Goal: Task Accomplishment & Management: Manage account settings

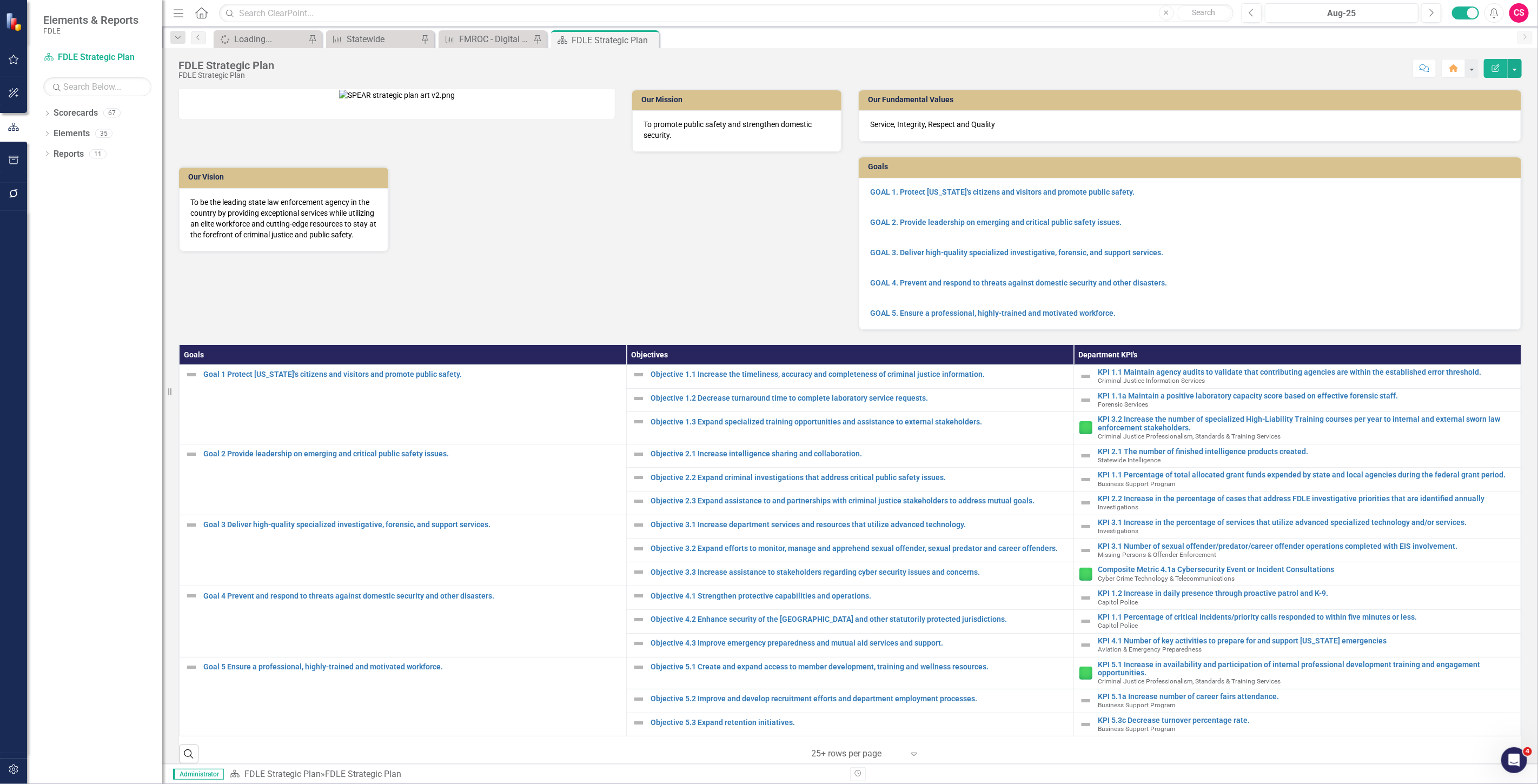
click at [17, 765] on icon "button" at bounding box center [13, 769] width 11 height 9
click at [63, 72] on link "Manage Users" at bounding box center [98, 76] width 108 height 13
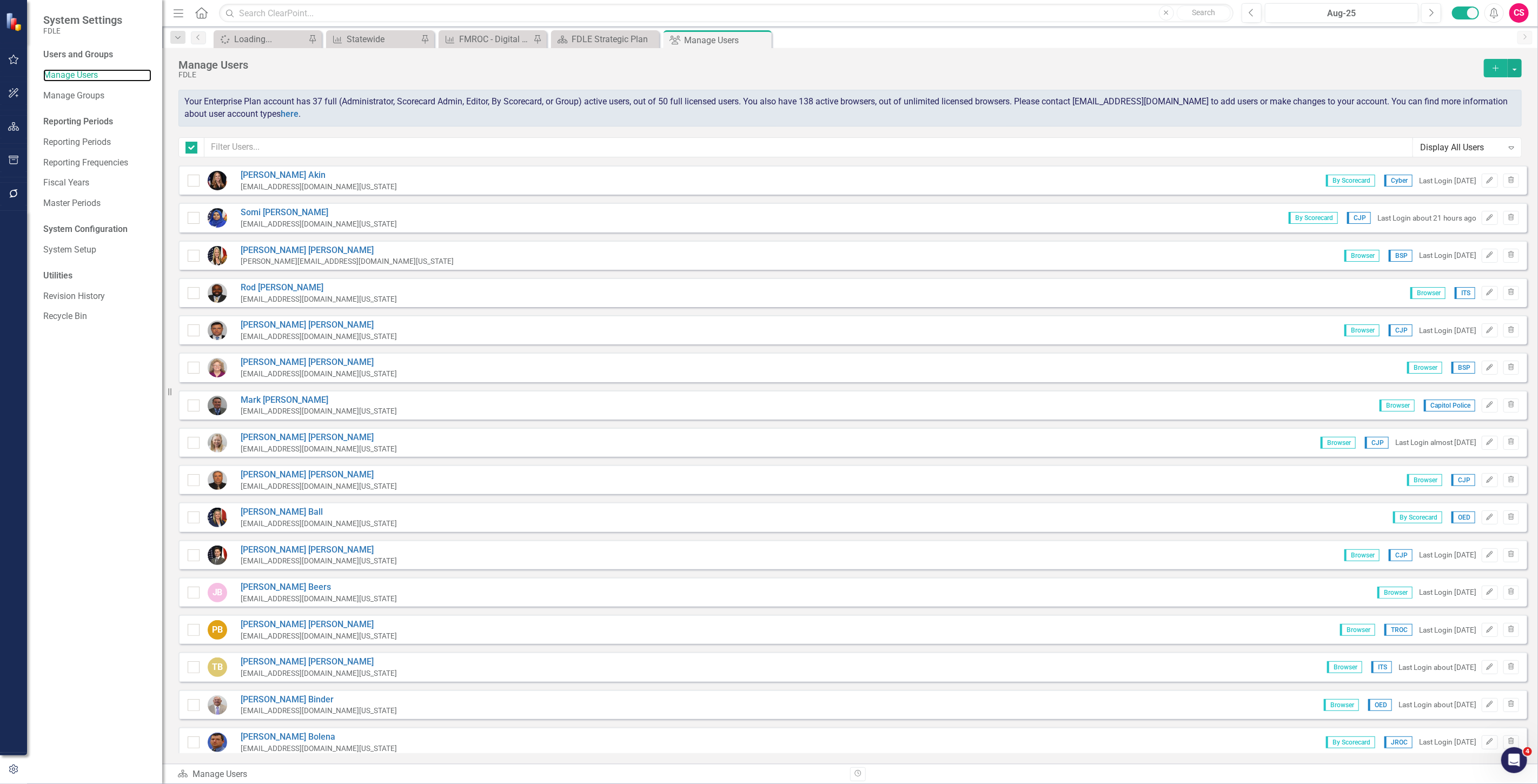
checkbox input "false"
click at [293, 149] on input "text" at bounding box center [809, 148] width 1209 height 20
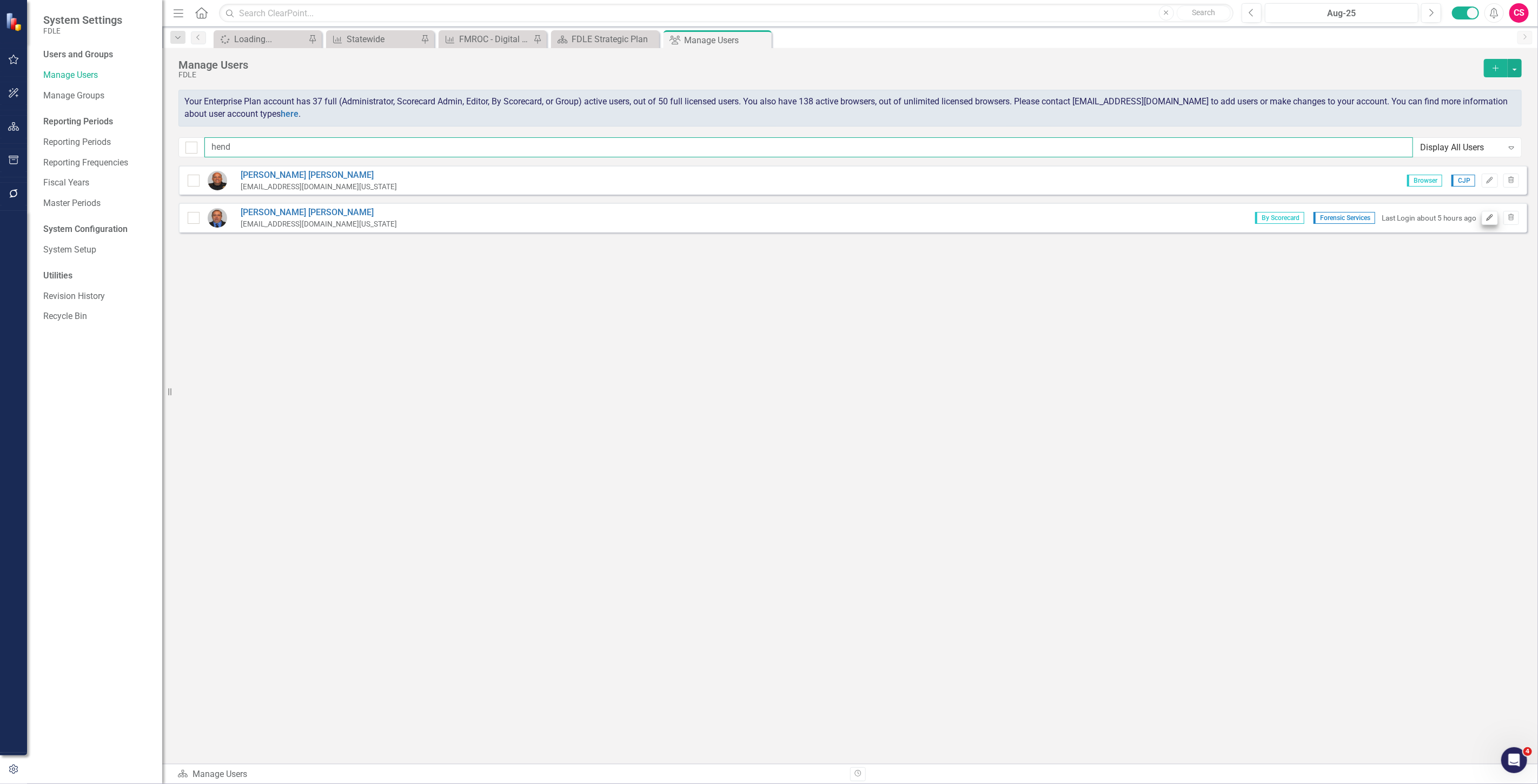
type input "hend"
click at [1487, 222] on button "Edit" at bounding box center [1489, 218] width 15 height 14
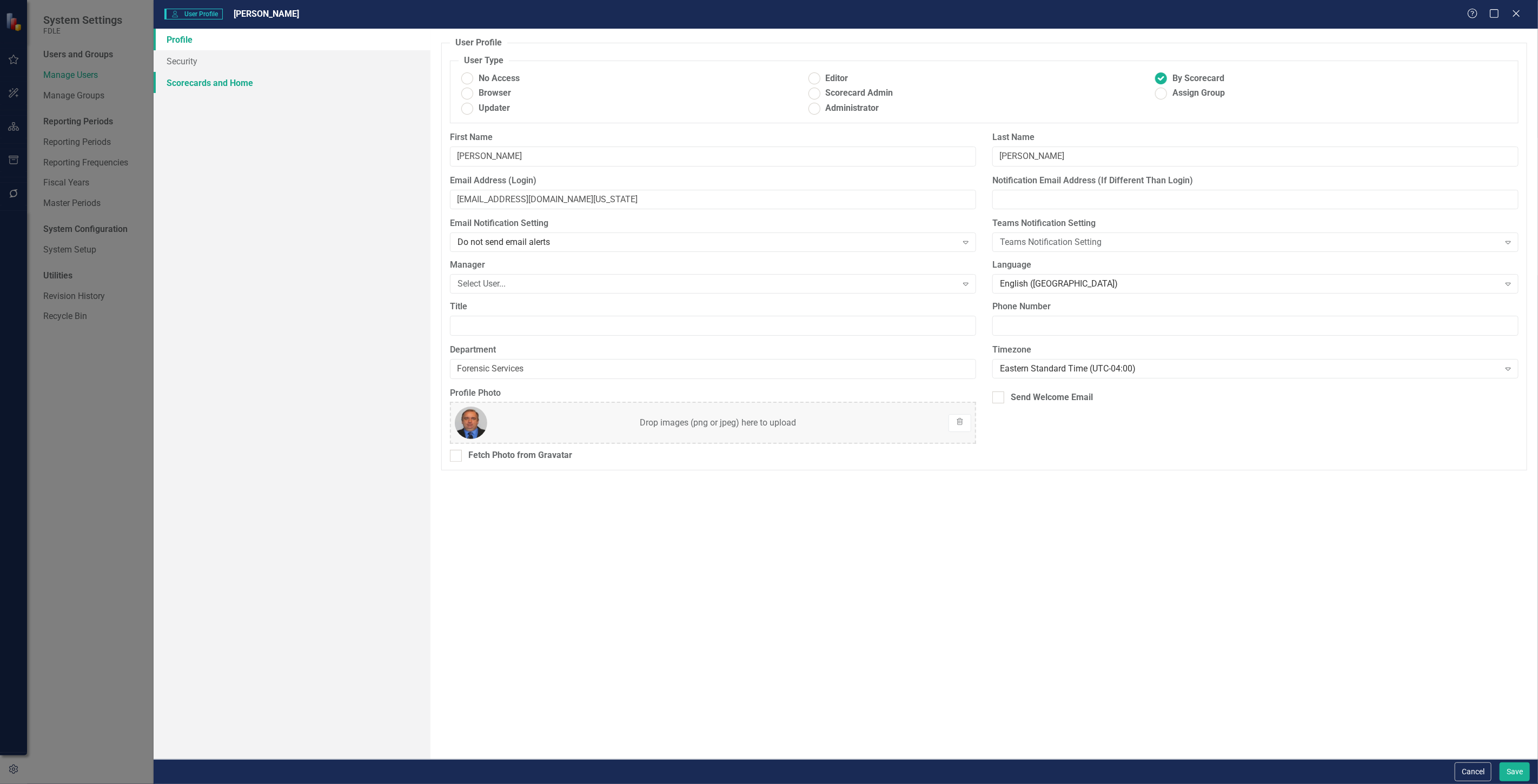
click at [257, 81] on link "Scorecards and Home" at bounding box center [292, 83] width 277 height 21
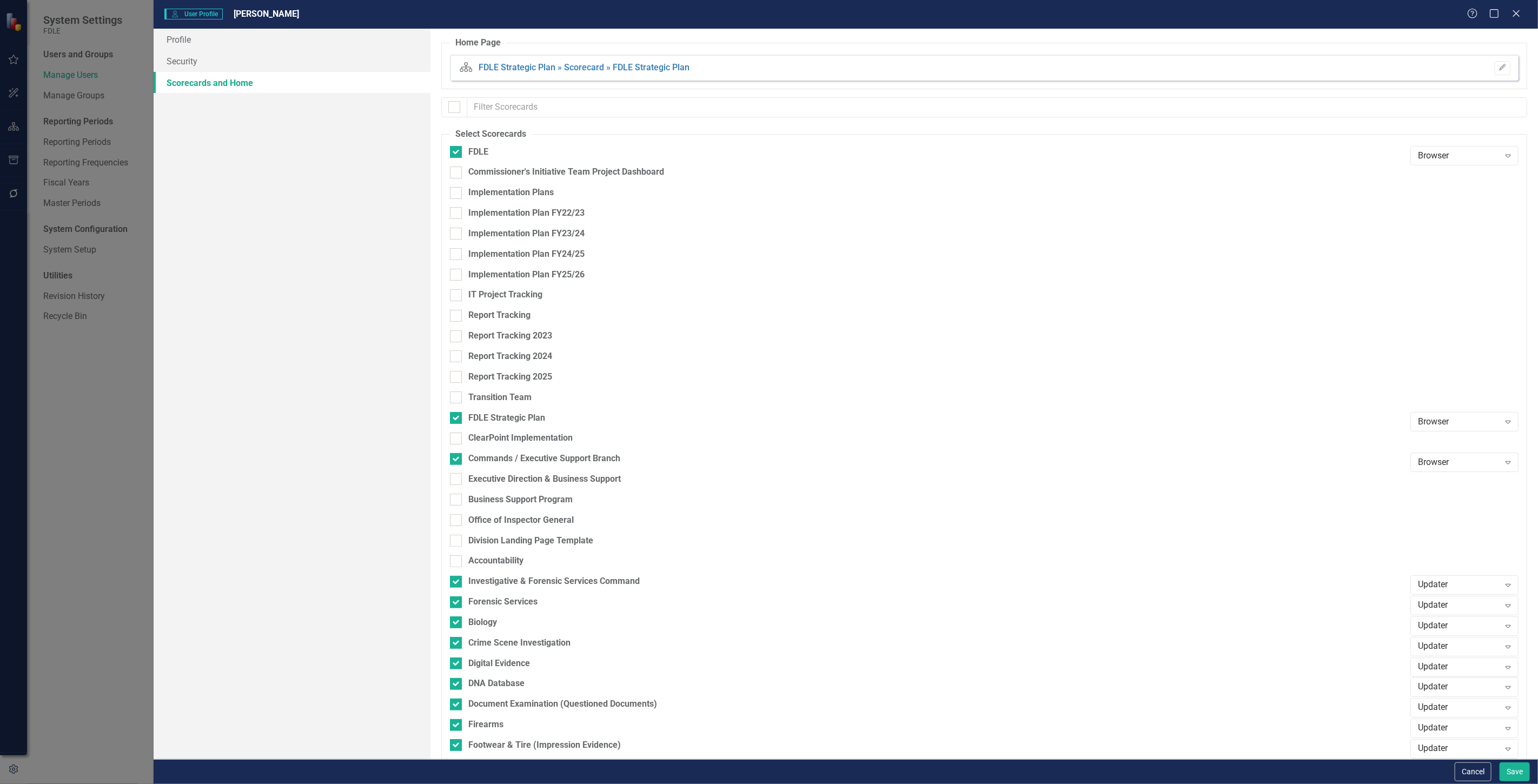
checkbox input "false"
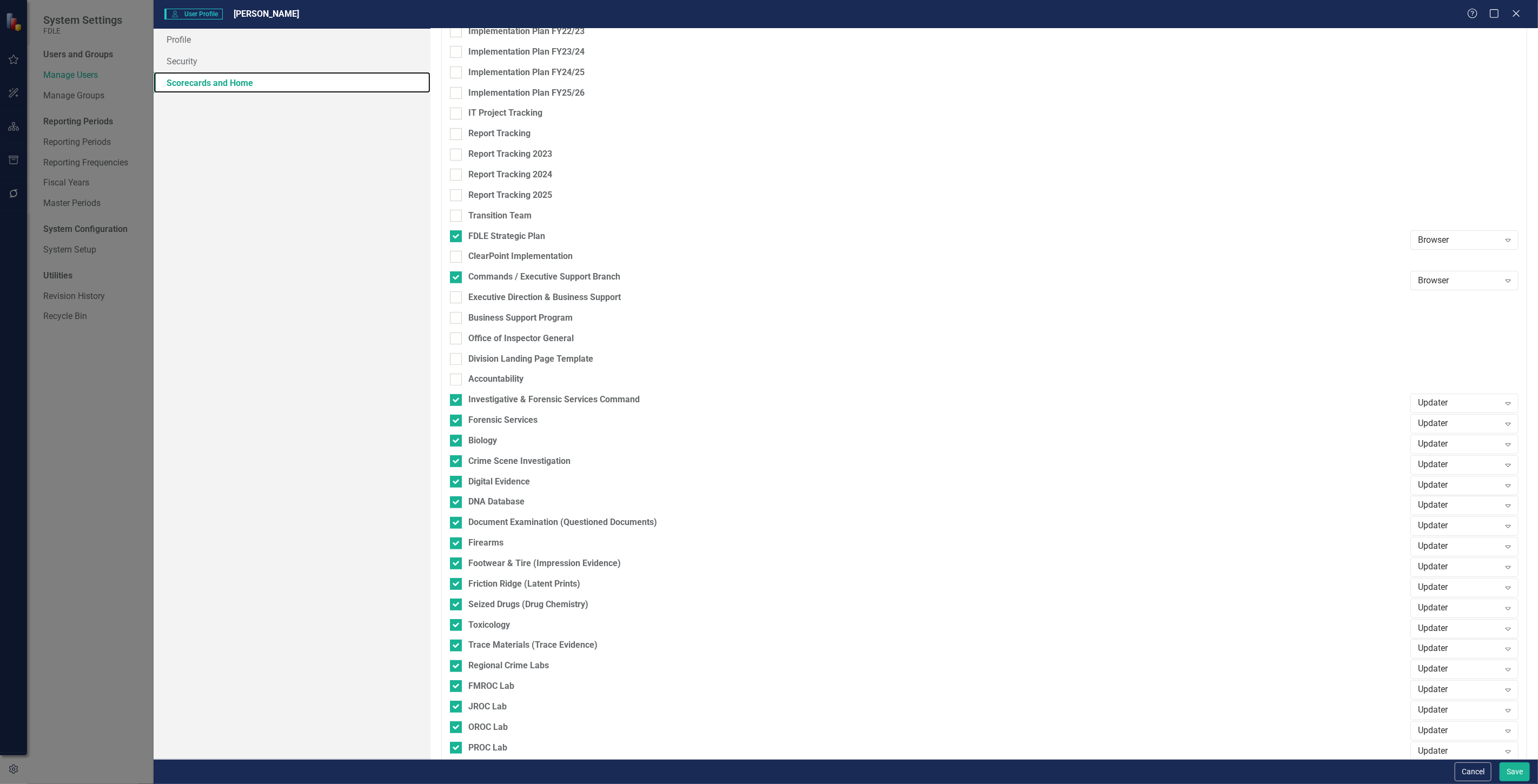
scroll to position [240, 0]
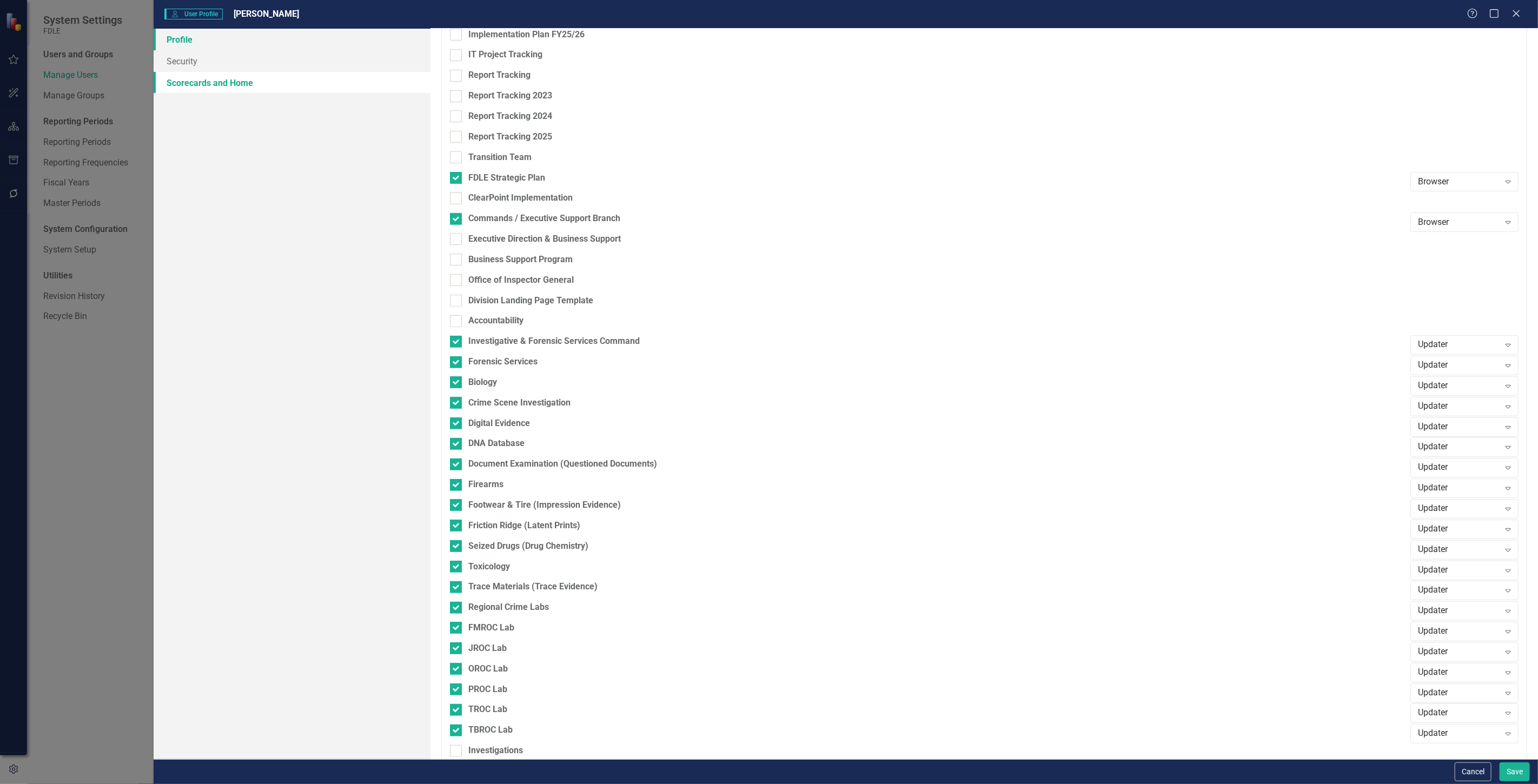
click at [193, 40] on link "Profile" at bounding box center [292, 39] width 277 height 21
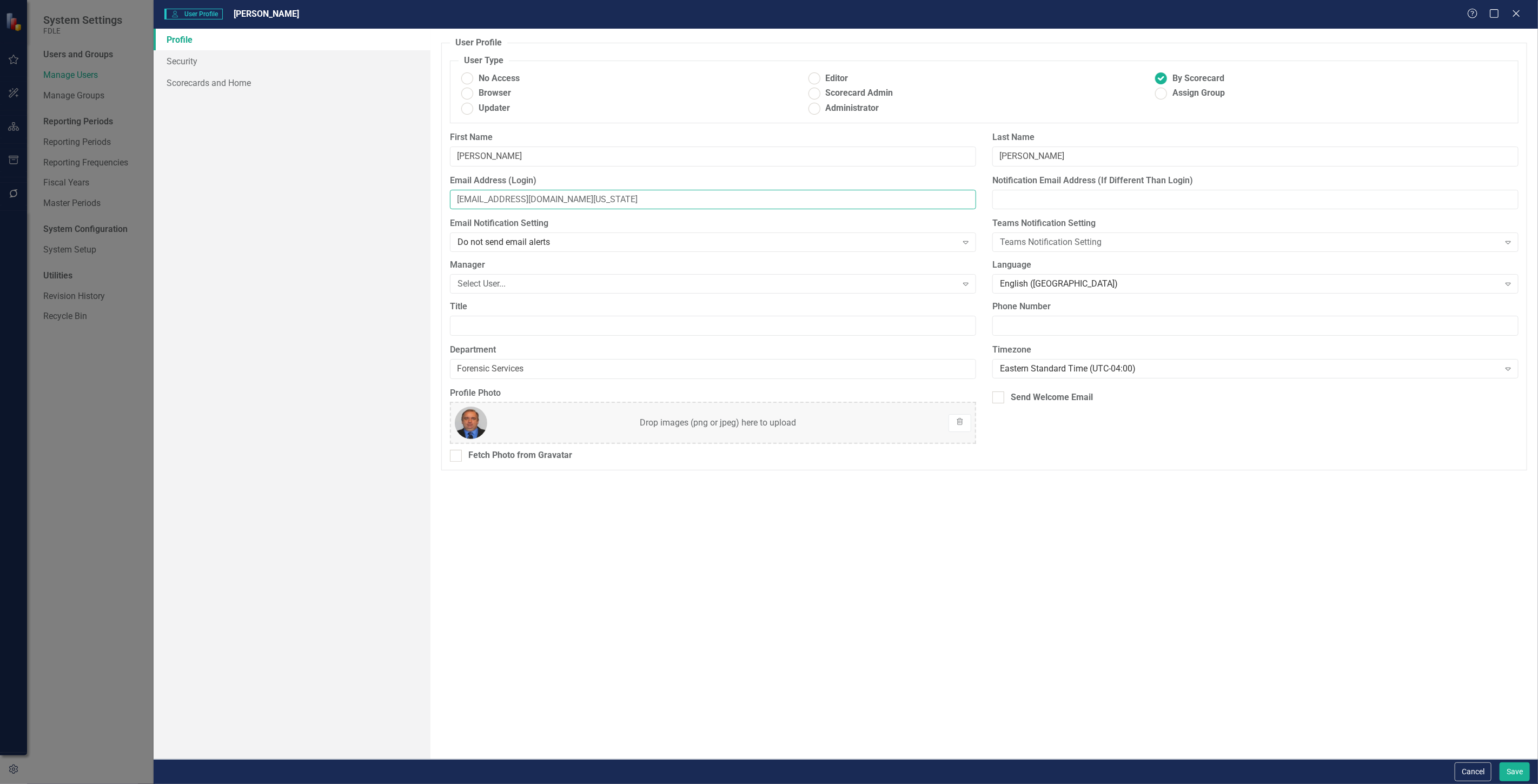
drag, startPoint x: 569, startPoint y: 201, endPoint x: 342, endPoint y: 201, distance: 227.0
click at [342, 201] on div "Profile Security Scorecards and Home User Profile ClearPoint has a wealth of op…" at bounding box center [846, 394] width 1385 height 731
drag, startPoint x: 1517, startPoint y: 13, endPoint x: 1524, endPoint y: 9, distance: 8.1
click at [1517, 13] on icon "Close" at bounding box center [1517, 13] width 11 height 9
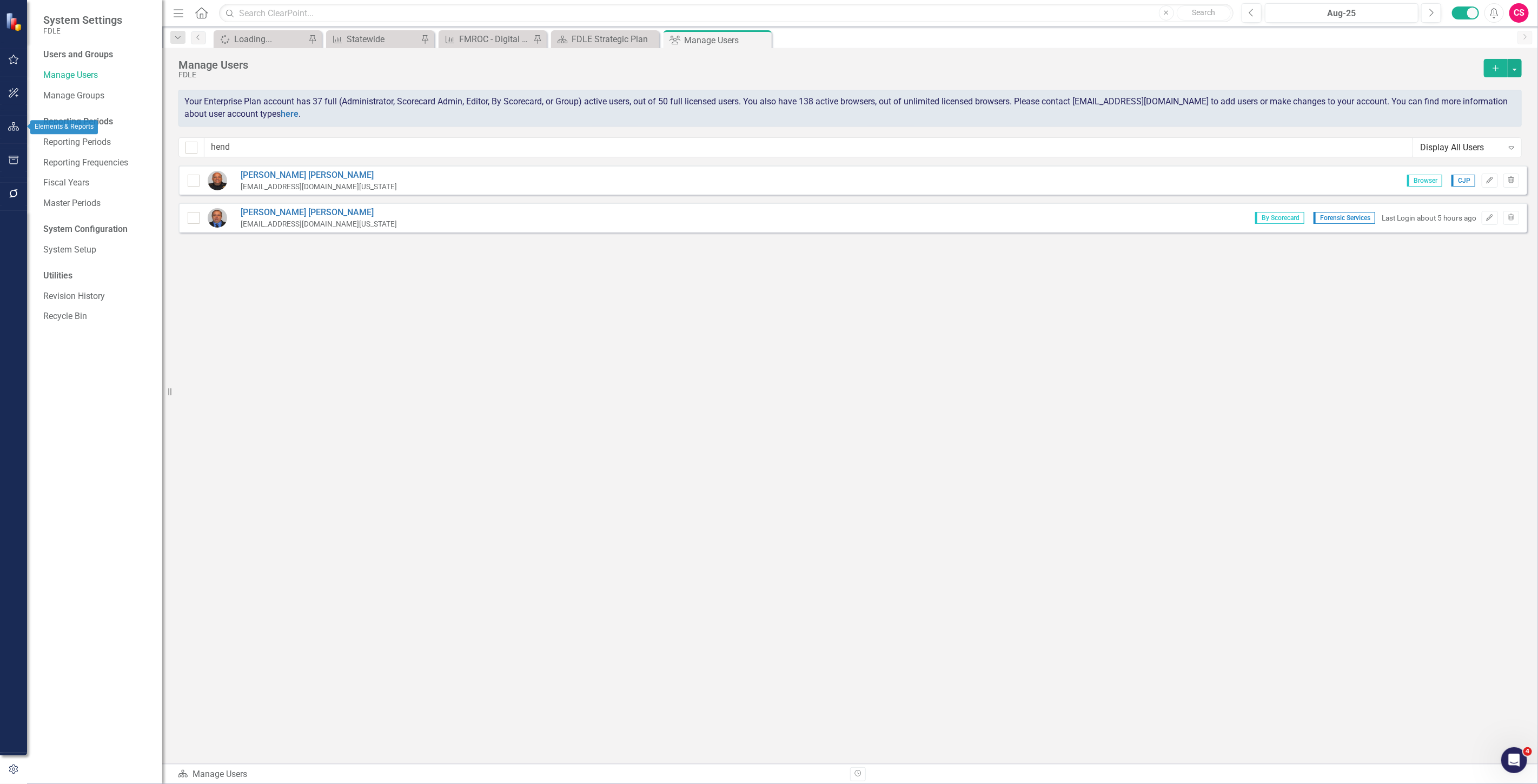
click at [13, 124] on icon "button" at bounding box center [13, 126] width 11 height 9
click at [72, 116] on link "Scorecards" at bounding box center [76, 113] width 44 height 13
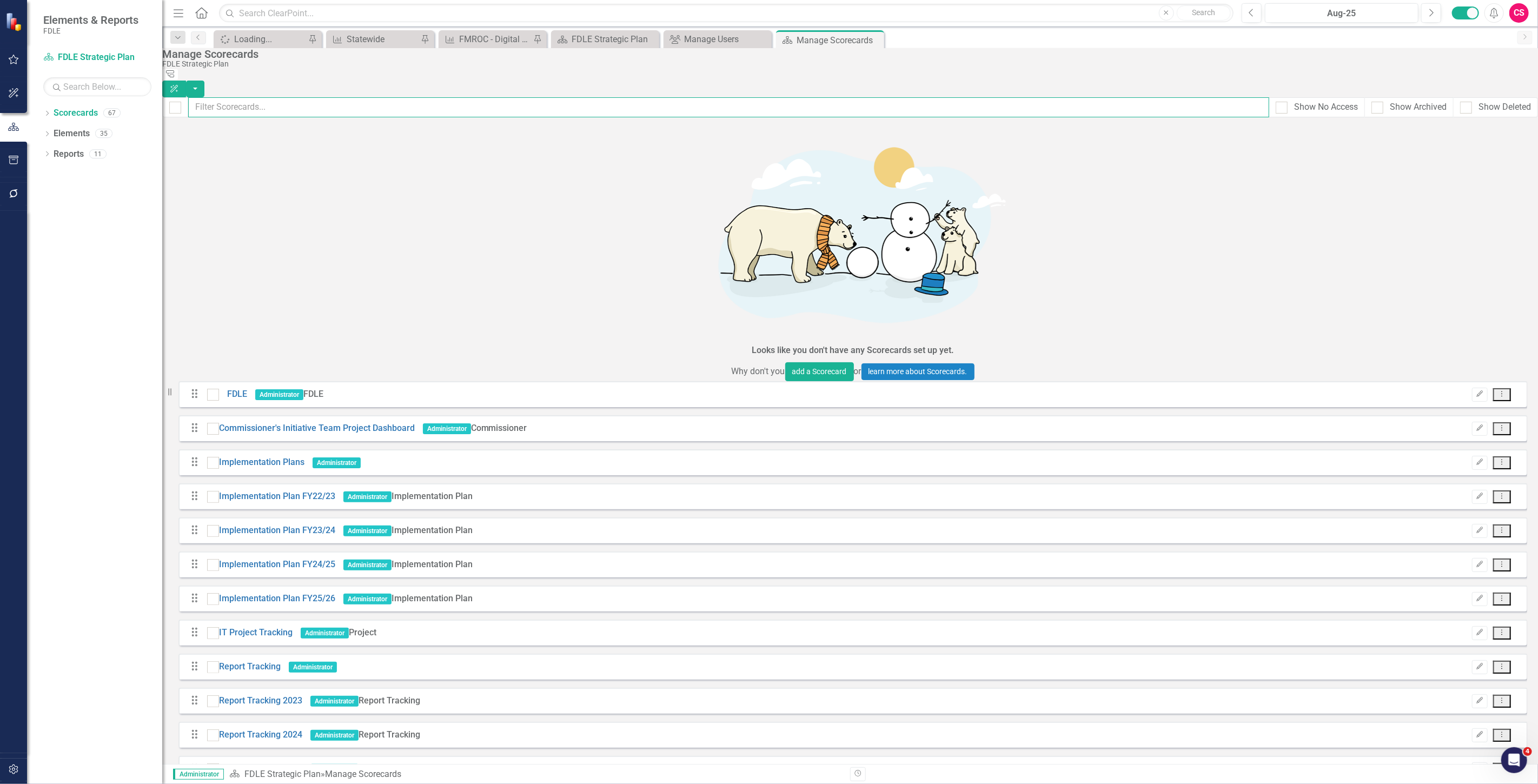
click at [241, 100] on input "text" at bounding box center [729, 108] width 1081 height 20
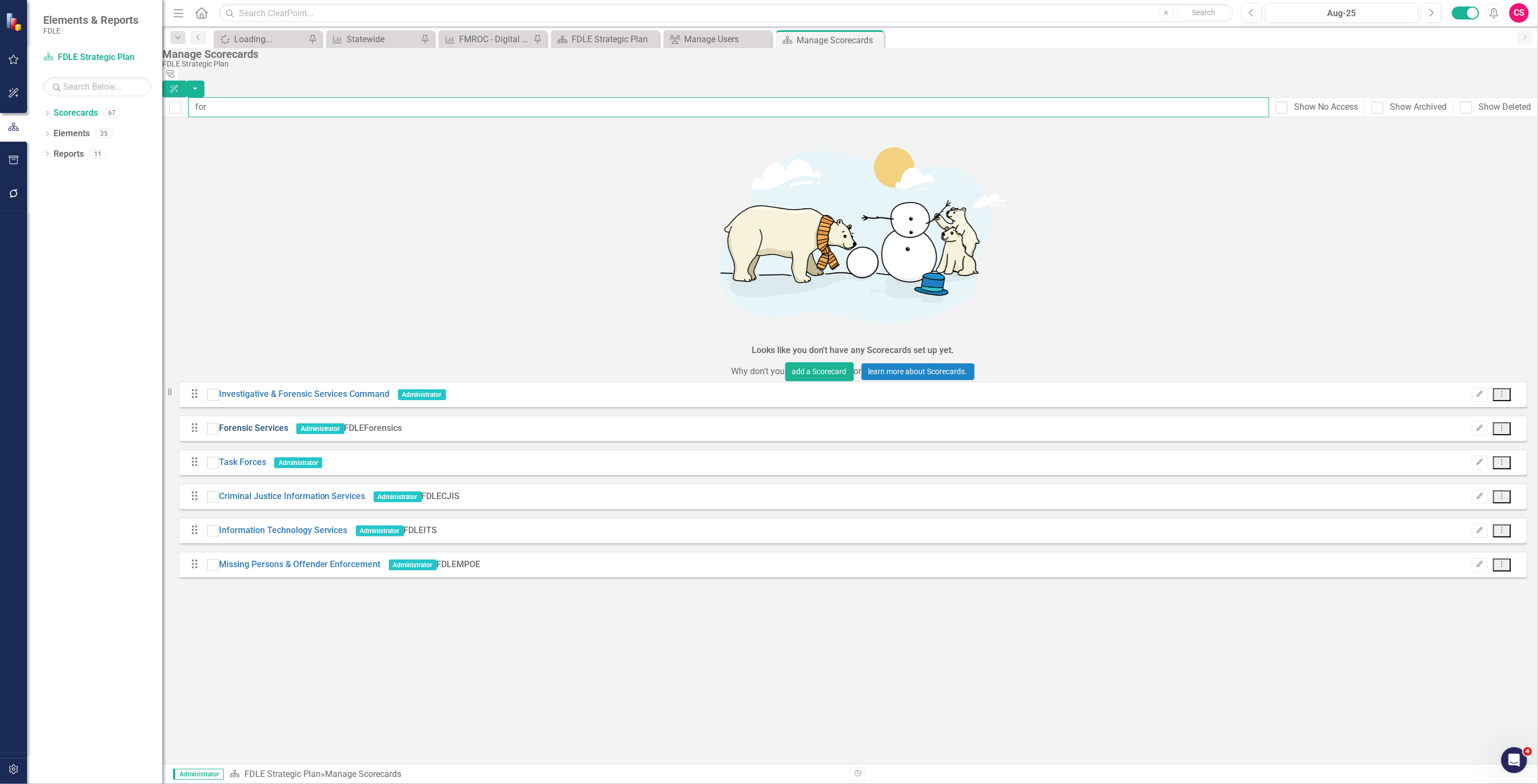
type input "for"
click at [277, 422] on link "Forensic Services" at bounding box center [254, 428] width 70 height 13
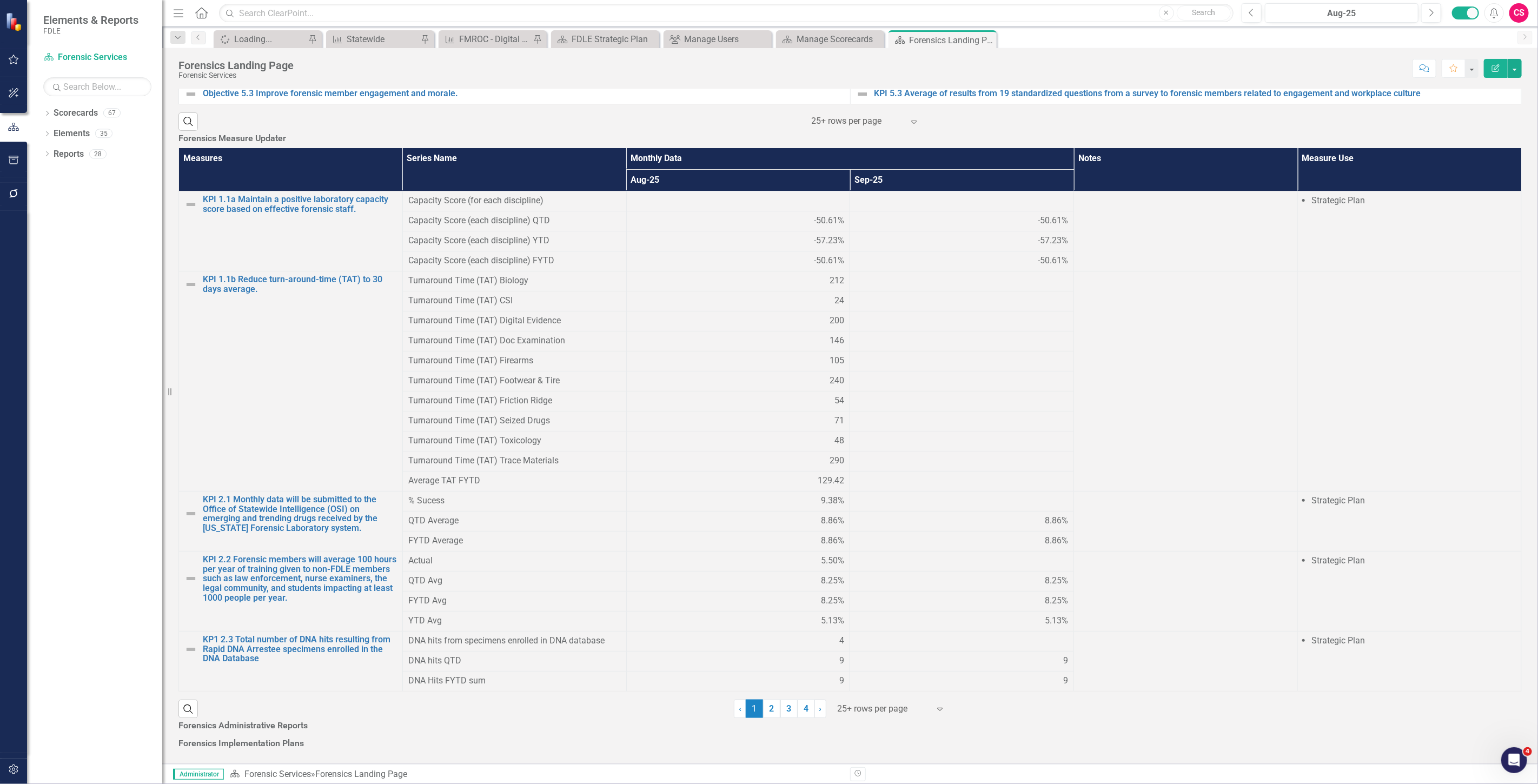
scroll to position [840, 0]
click at [763, 700] on link "2" at bounding box center [772, 709] width 17 height 19
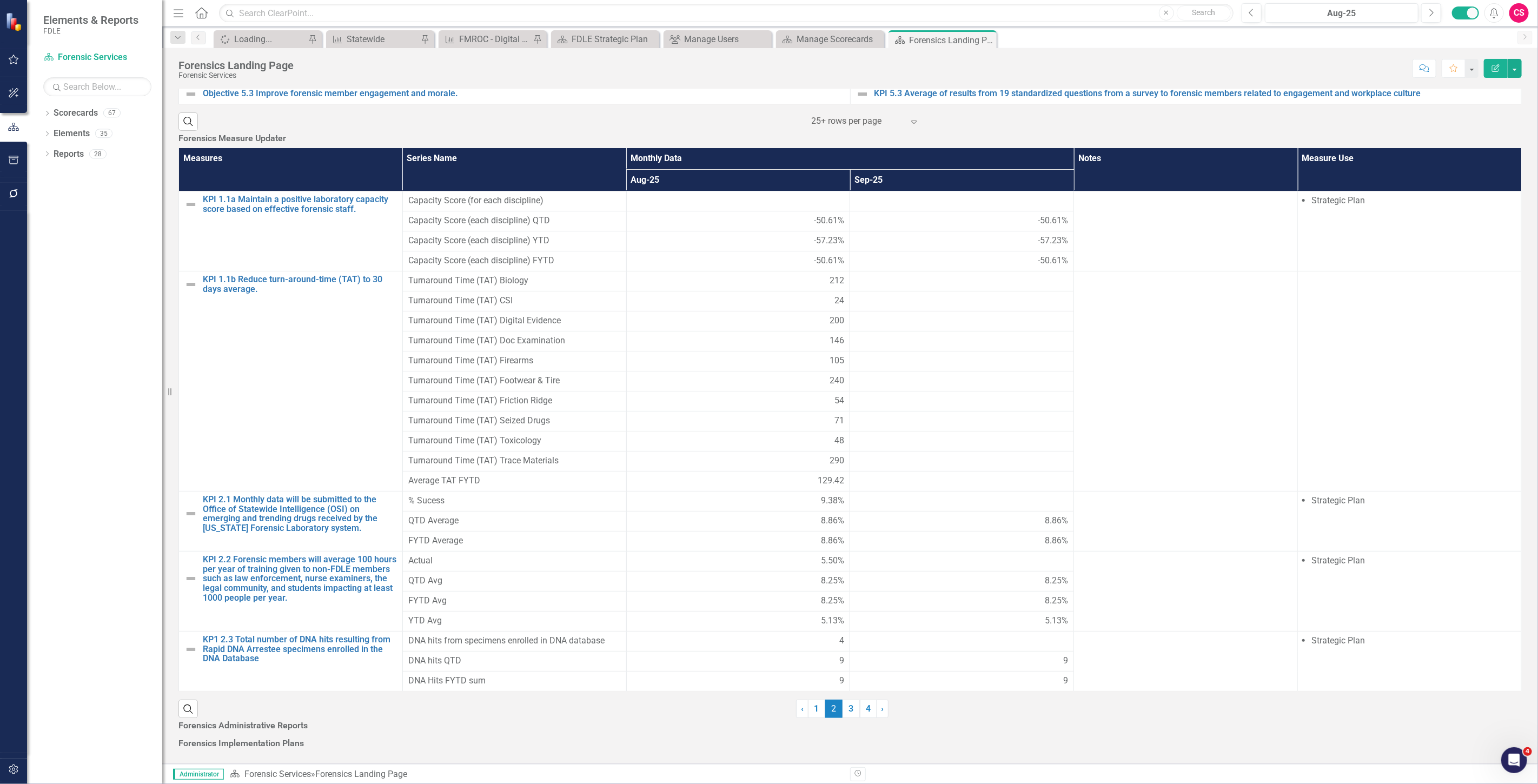
scroll to position [749, 0]
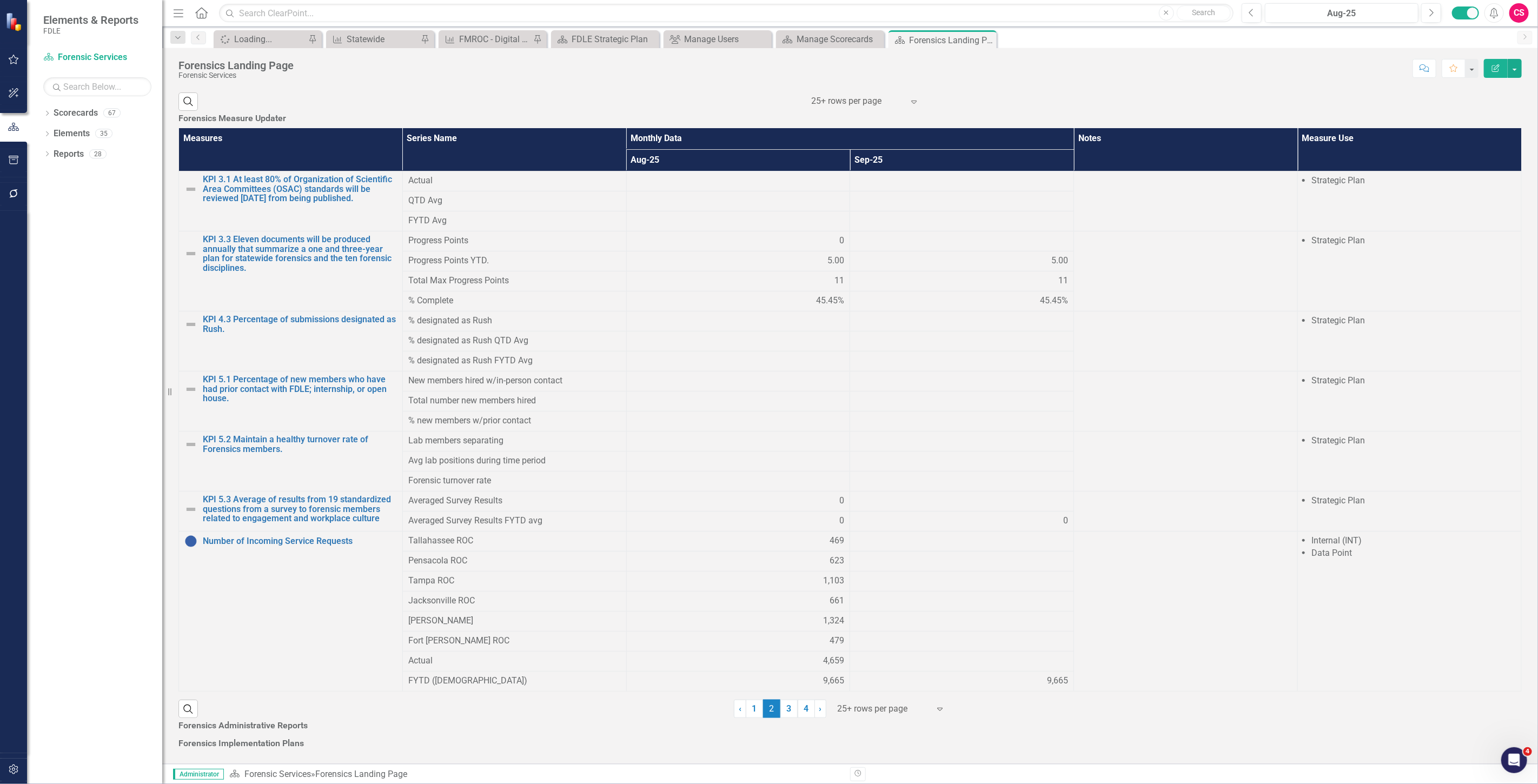
click at [803, 700] on link "4" at bounding box center [807, 709] width 17 height 19
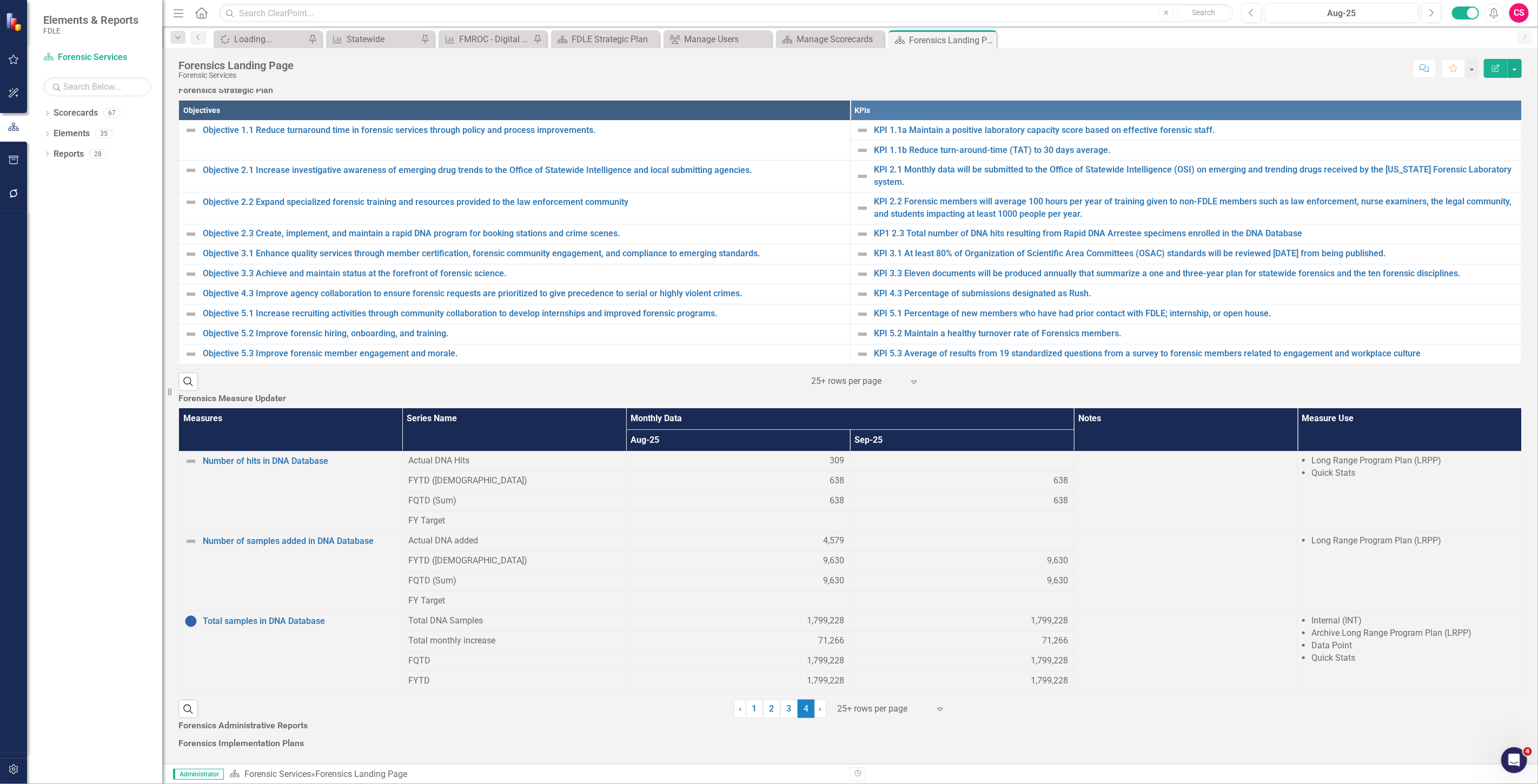
scroll to position [688, 0]
click at [1044, 535] on div at bounding box center [962, 541] width 213 height 13
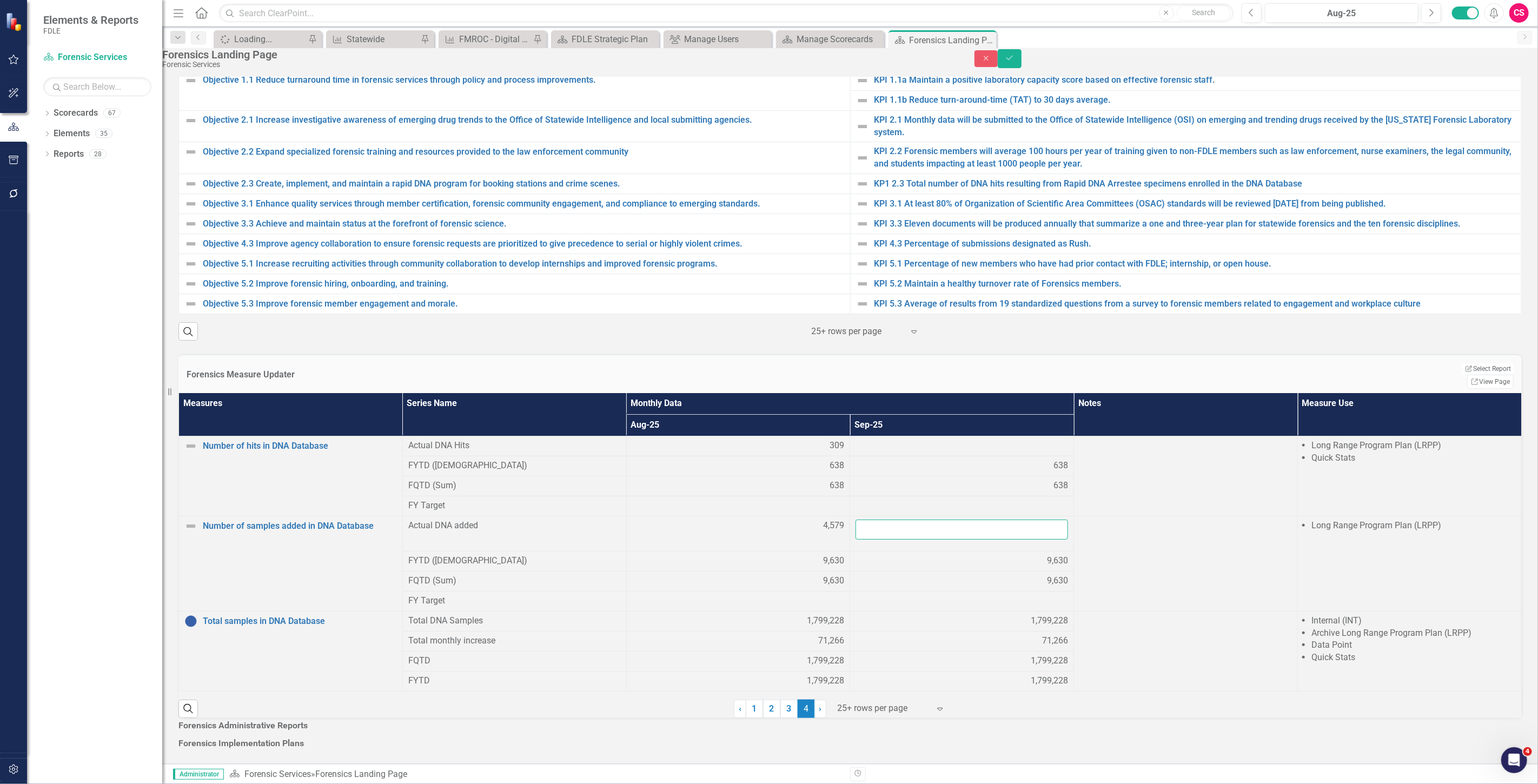
click at [1042, 520] on input "number" at bounding box center [962, 530] width 213 height 20
click at [991, 62] on icon "Close" at bounding box center [987, 58] width 10 height 7
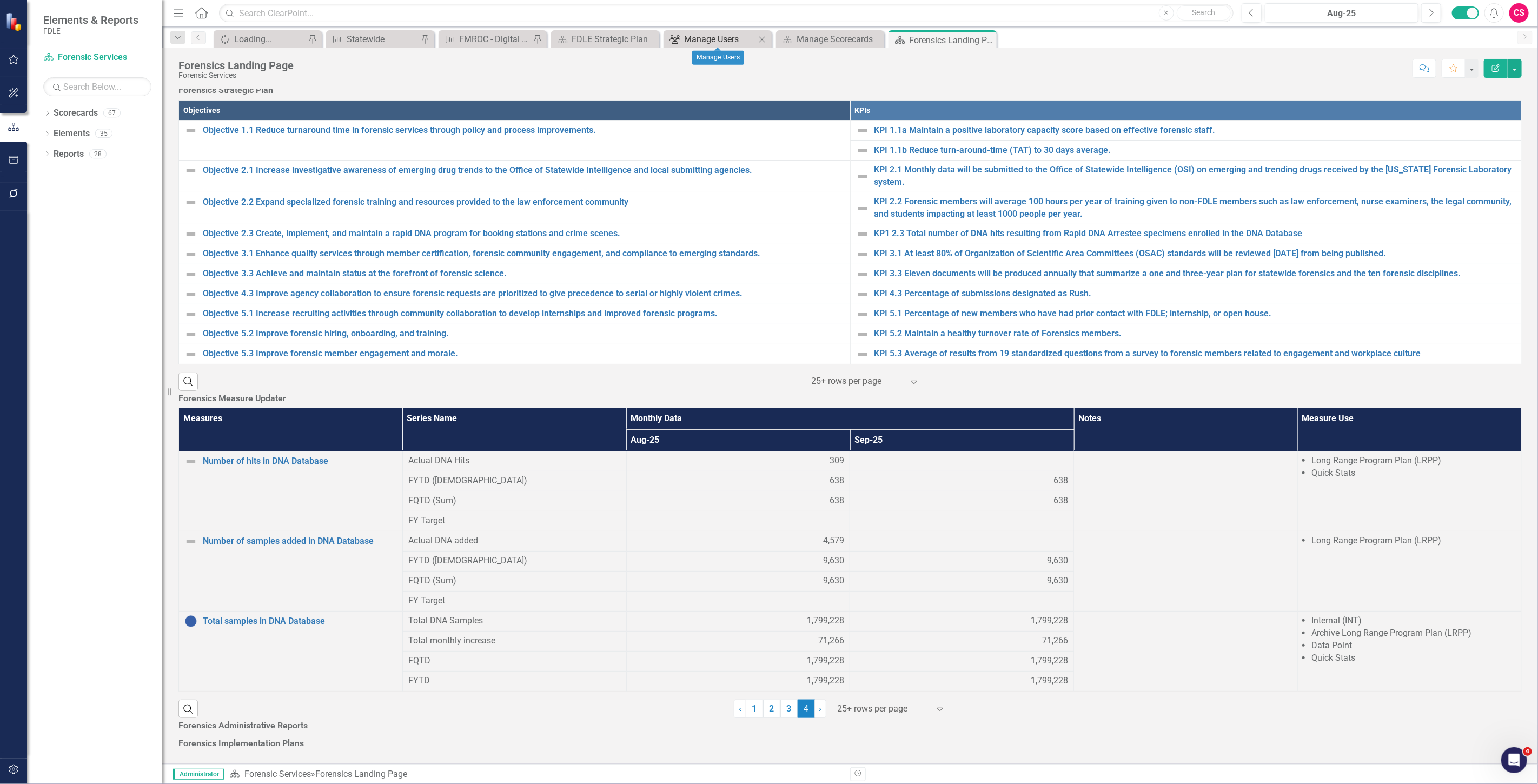
click at [713, 33] on div "Manage Users" at bounding box center [720, 39] width 72 height 13
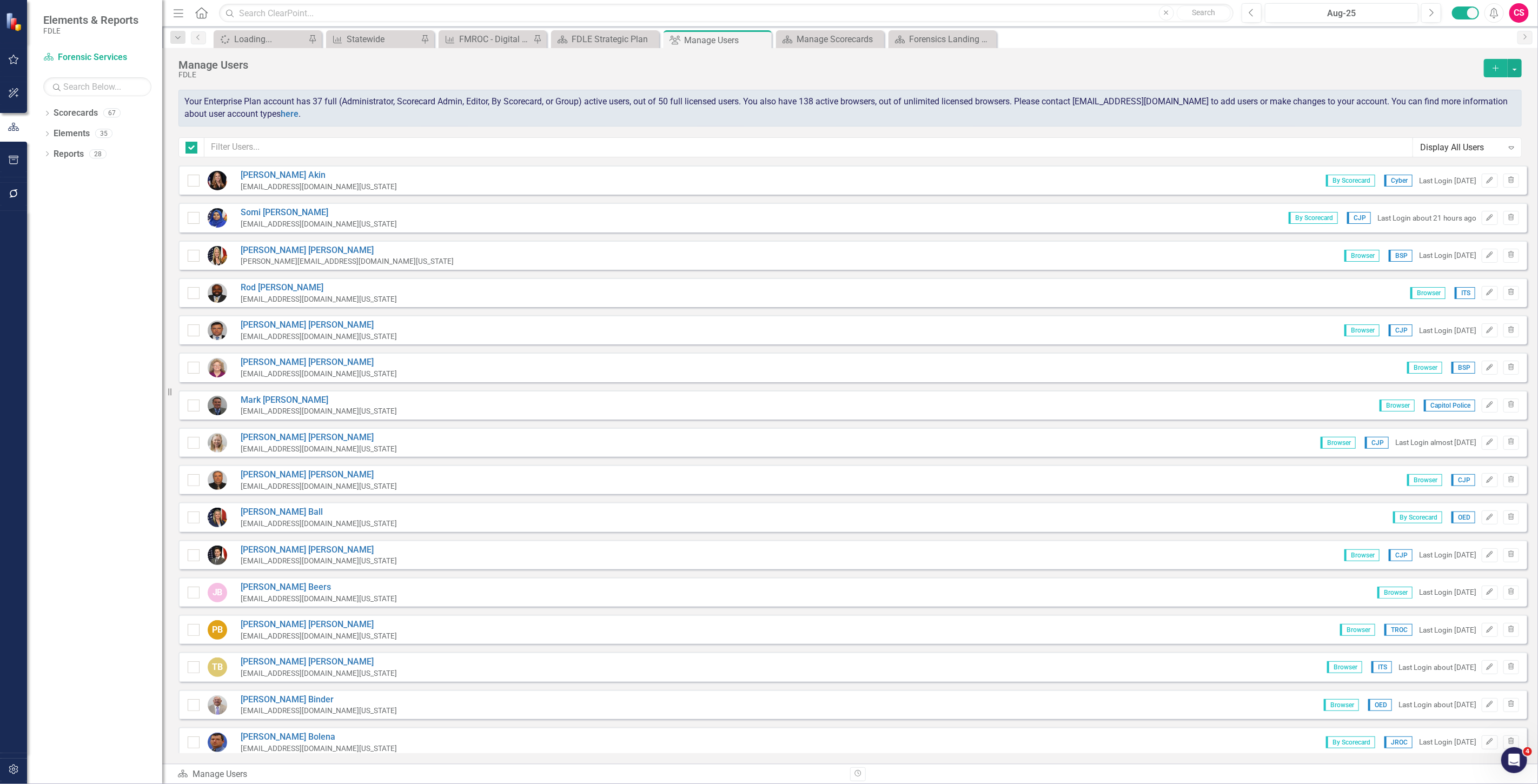
checkbox input "false"
click at [259, 153] on input "text" at bounding box center [809, 148] width 1209 height 20
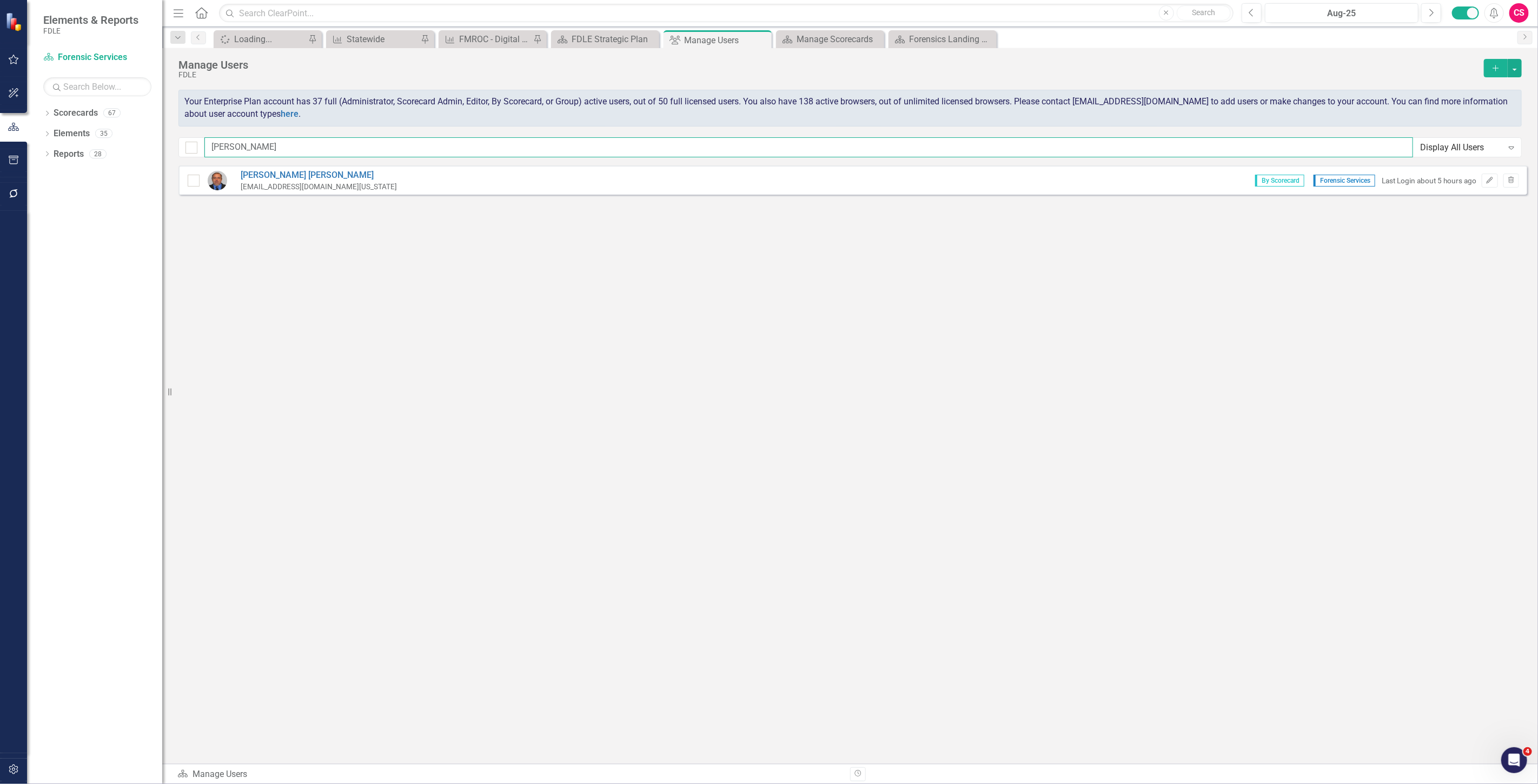
type input "hendry"
click at [1289, 18] on div "Aug-25" at bounding box center [1341, 13] width 146 height 13
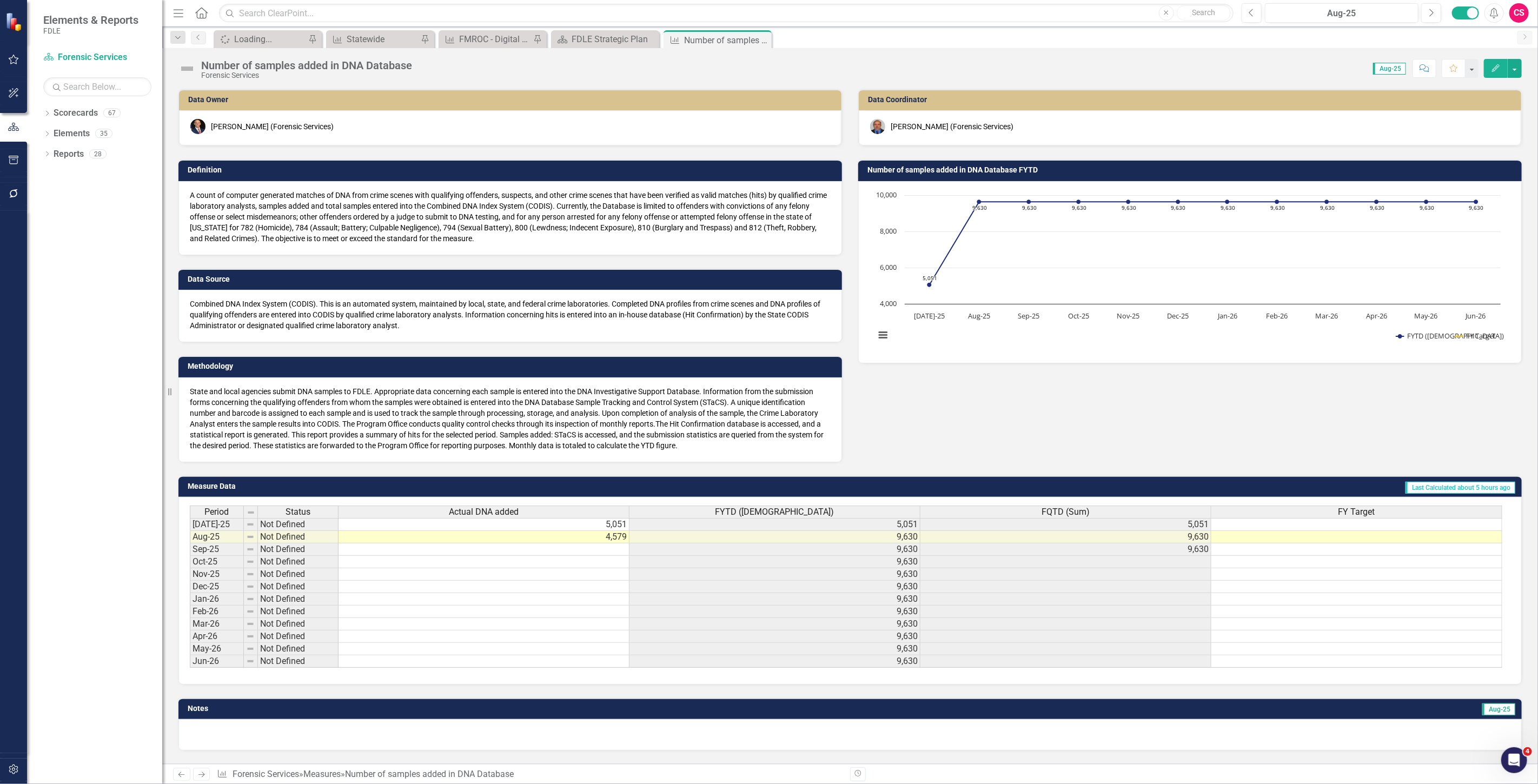
click at [421, 549] on td at bounding box center [484, 549] width 291 height 13
click at [422, 549] on td at bounding box center [484, 549] width 291 height 13
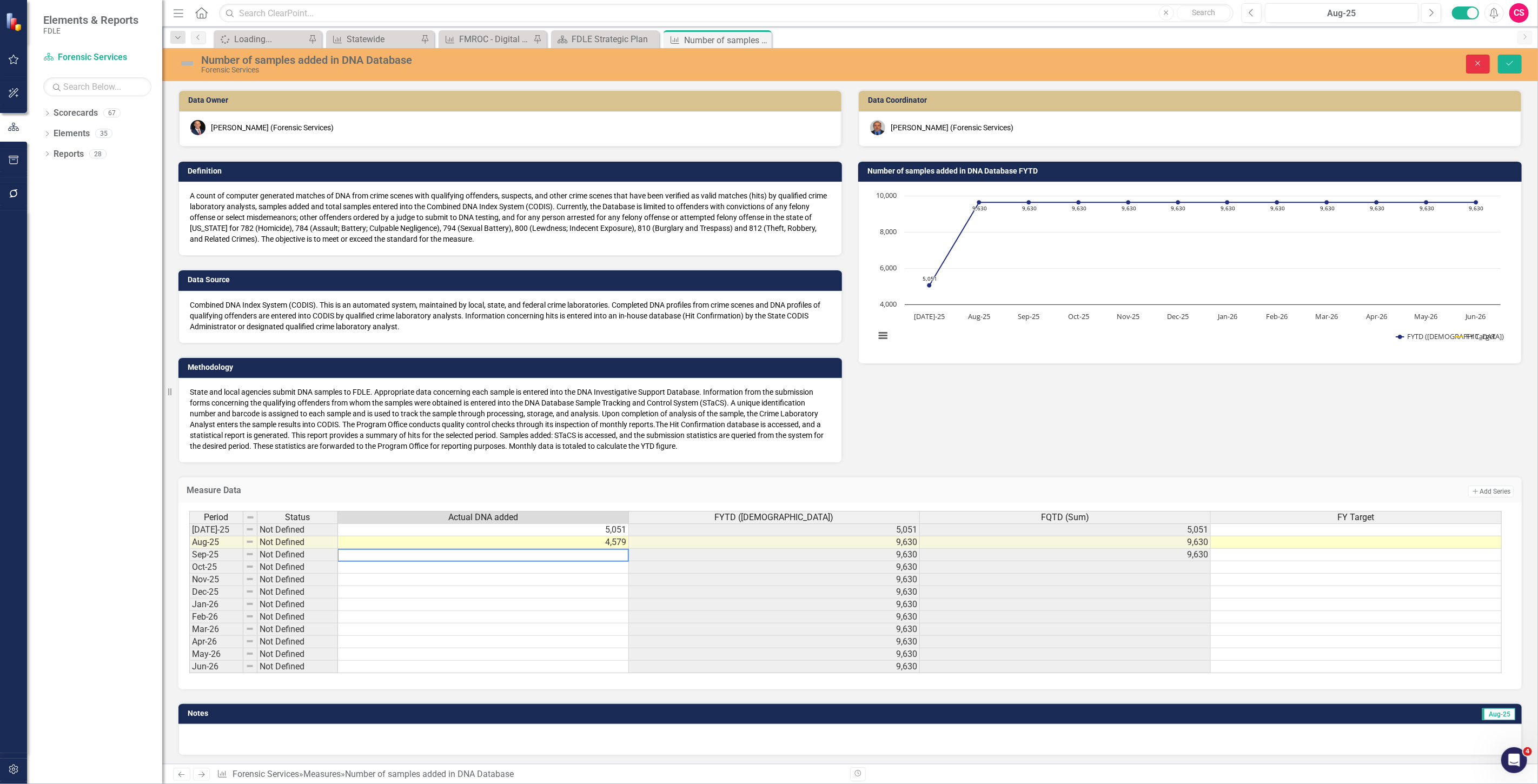
click at [1474, 68] on button "Close" at bounding box center [1479, 64] width 24 height 19
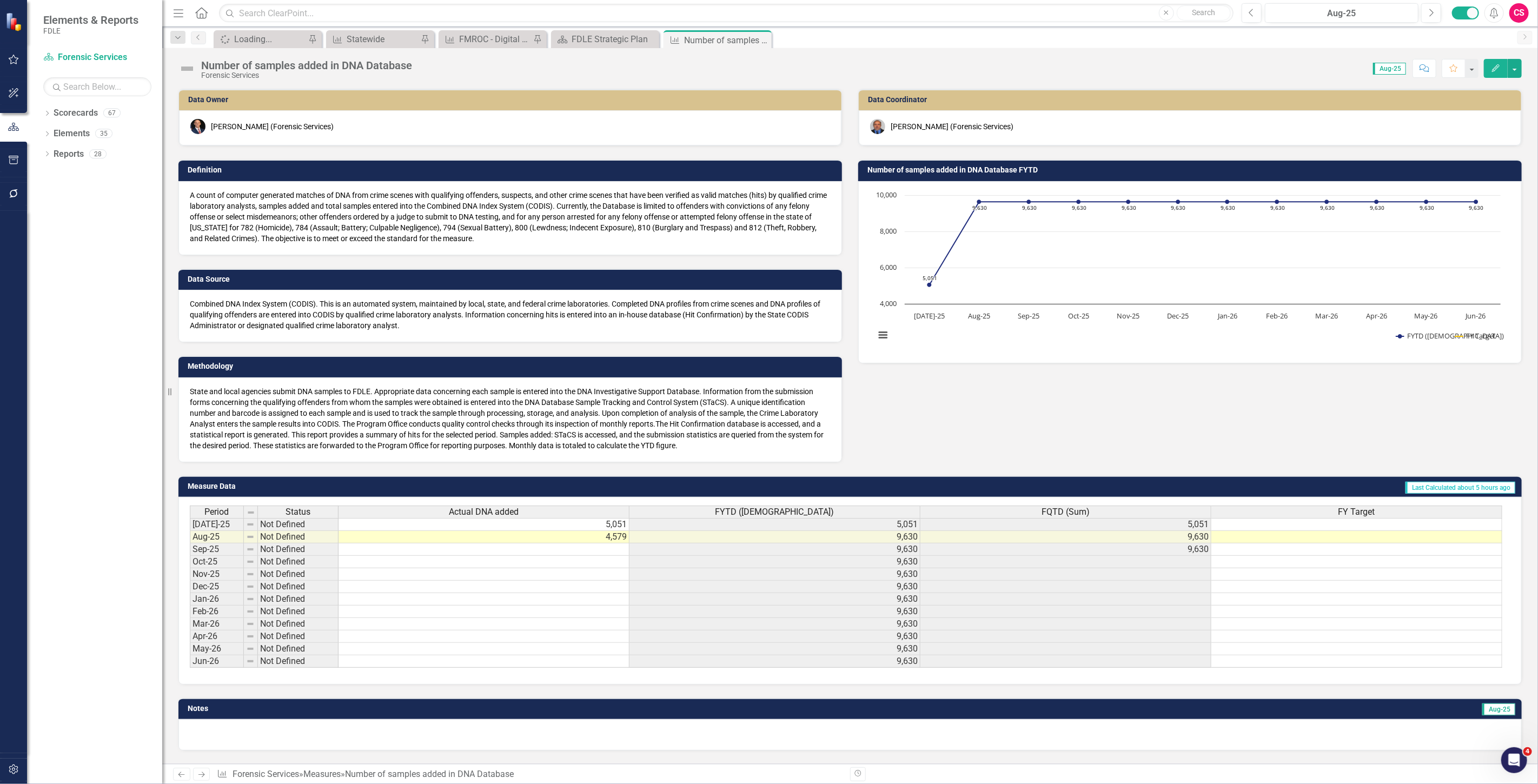
scroll to position [3, 0]
click at [1424, 13] on button "Next" at bounding box center [1432, 13] width 20 height 19
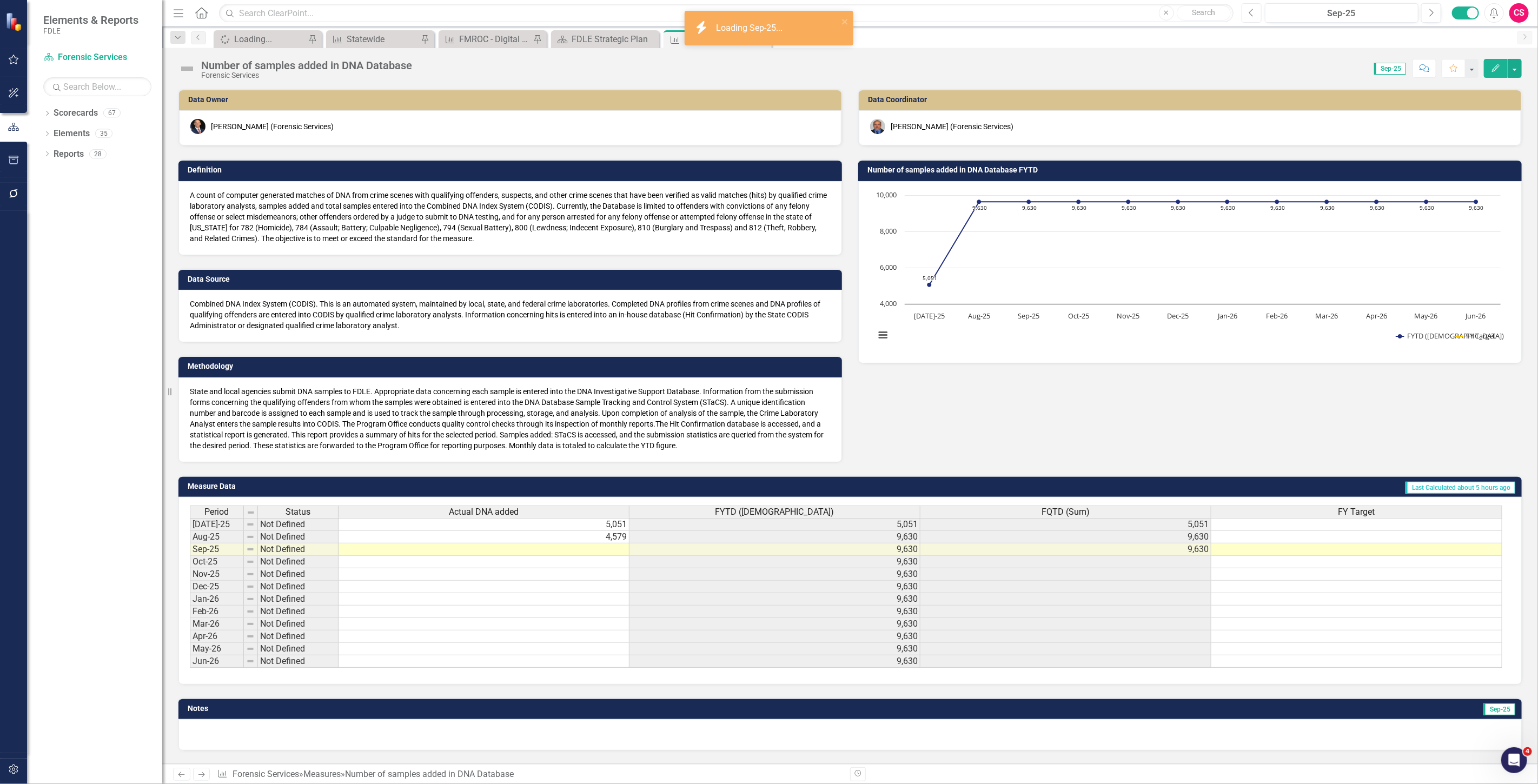
click at [1256, 16] on button "Previous" at bounding box center [1252, 13] width 20 height 19
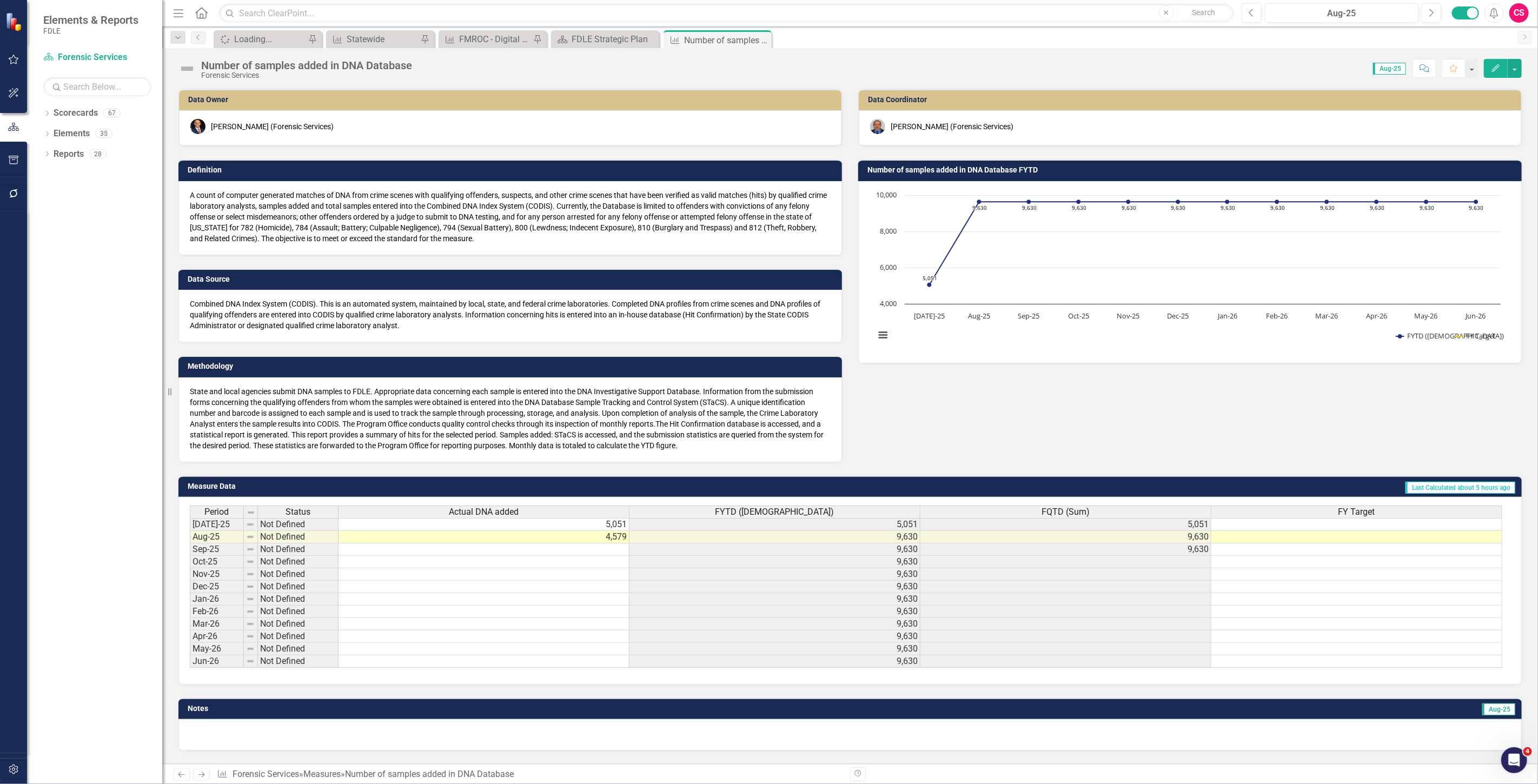
click at [518, 551] on td at bounding box center [484, 549] width 291 height 13
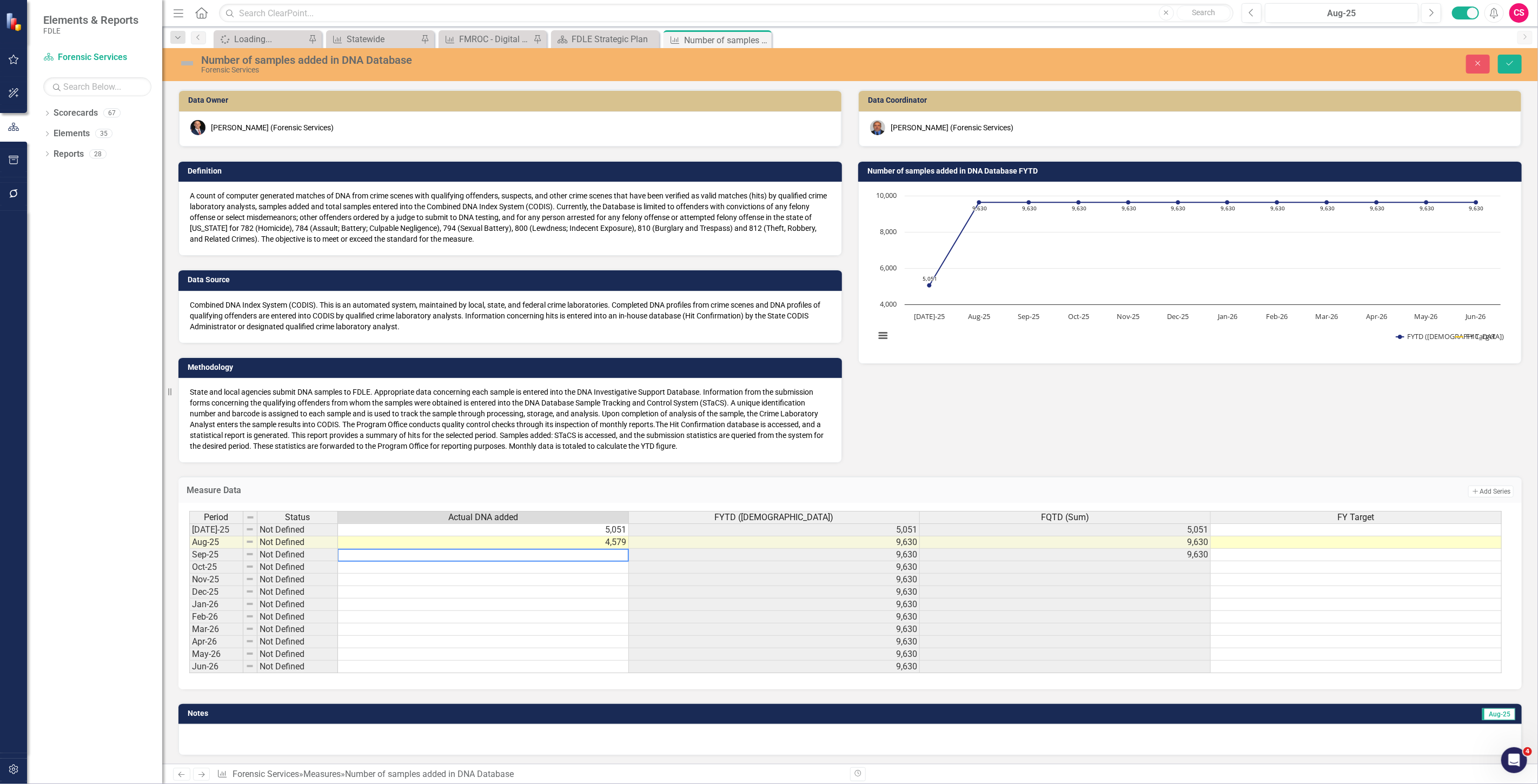
click at [518, 551] on textarea at bounding box center [483, 555] width 291 height 13
click at [430, 566] on td at bounding box center [483, 567] width 291 height 13
click at [189, 546] on div "Period Status Actual DNA added FYTD (Sum) FQTD (Sum) FY Target [DATE]-25 Not De…" at bounding box center [189, 592] width 0 height 162
type textarea "4579"
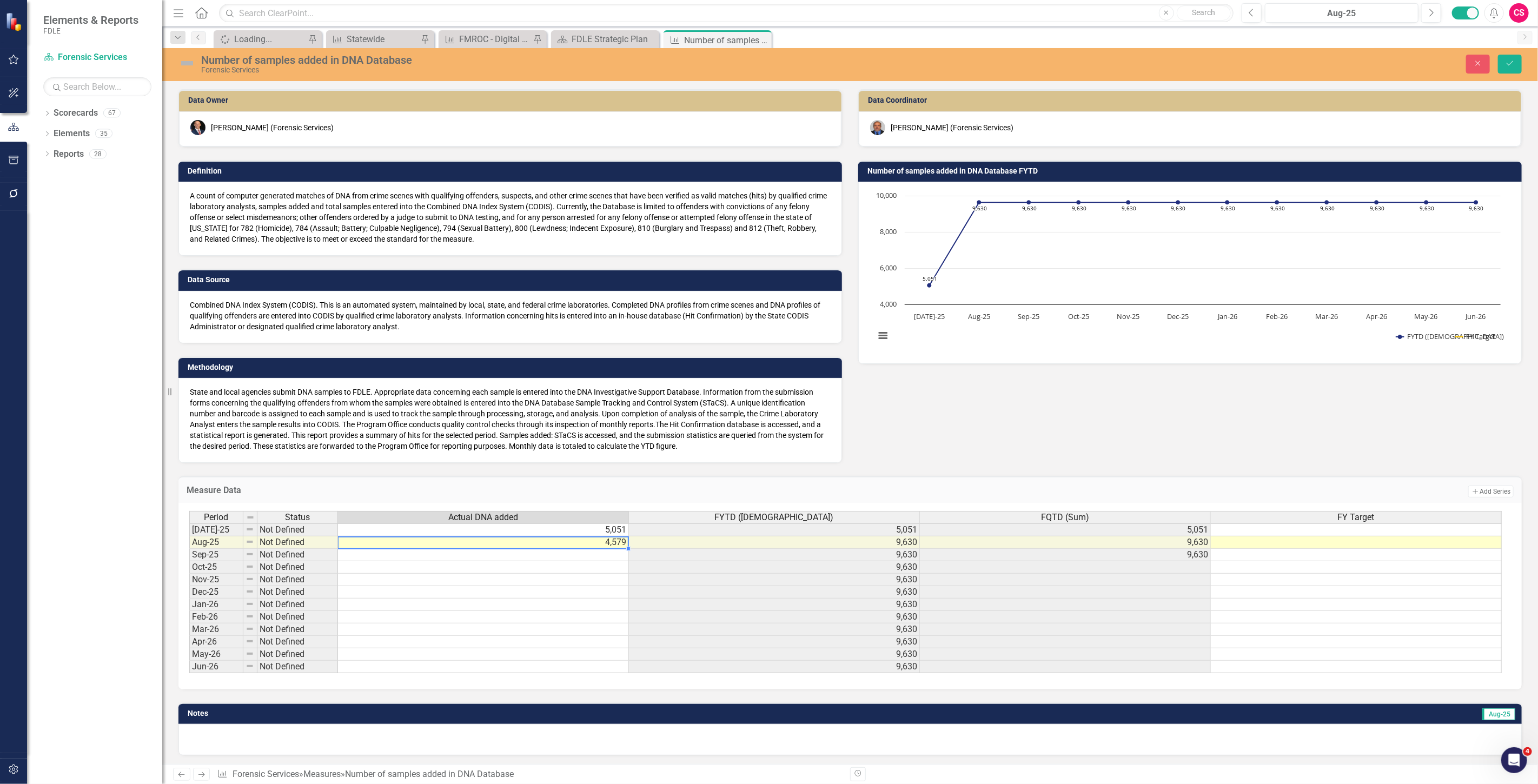
click at [428, 555] on td at bounding box center [483, 555] width 291 height 13
click at [423, 568] on td at bounding box center [483, 567] width 291 height 13
click at [413, 561] on textarea at bounding box center [483, 567] width 291 height 13
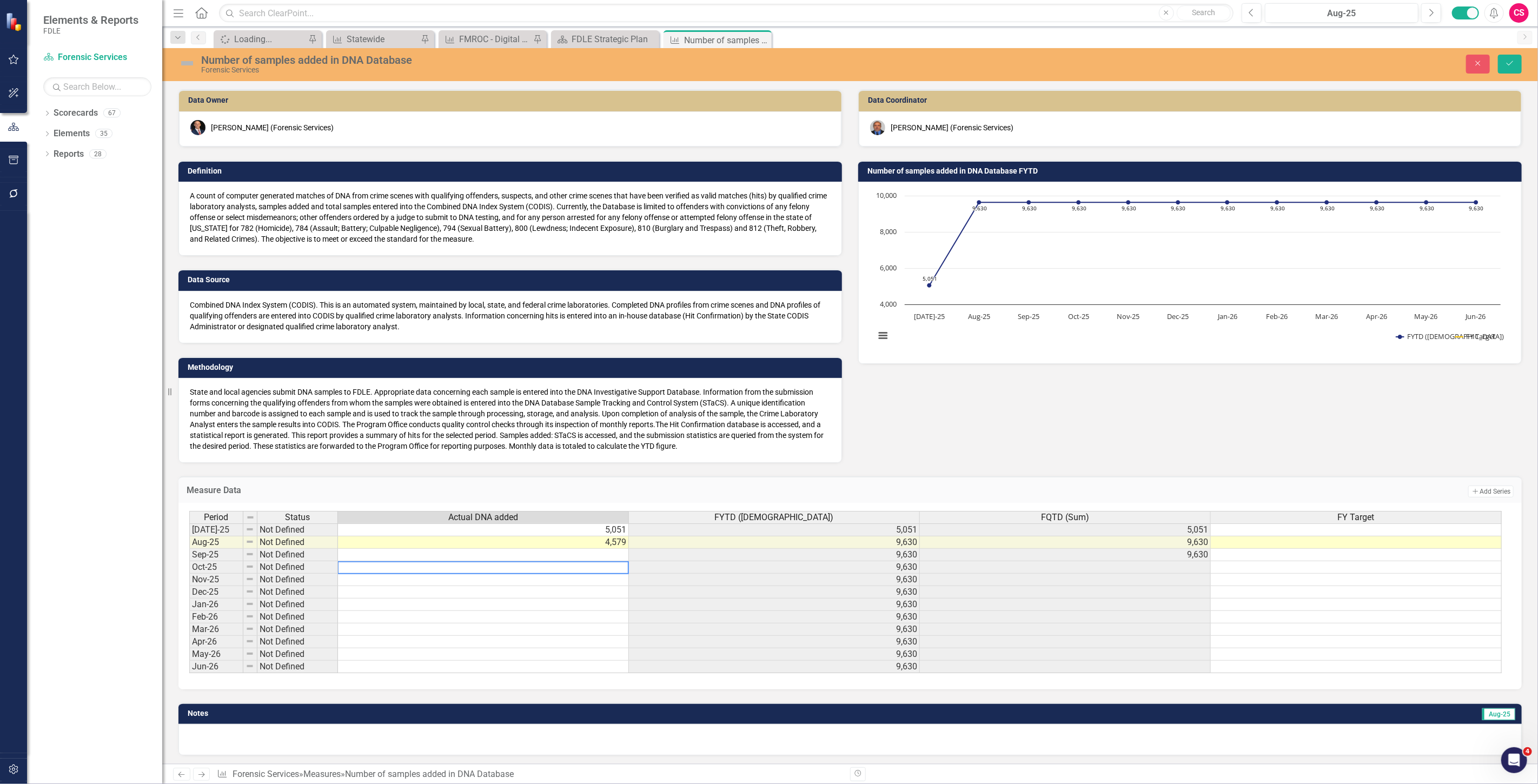
click at [413, 561] on textarea at bounding box center [483, 567] width 291 height 13
click at [407, 549] on td at bounding box center [483, 555] width 291 height 13
